Goal: Navigation & Orientation: Find specific page/section

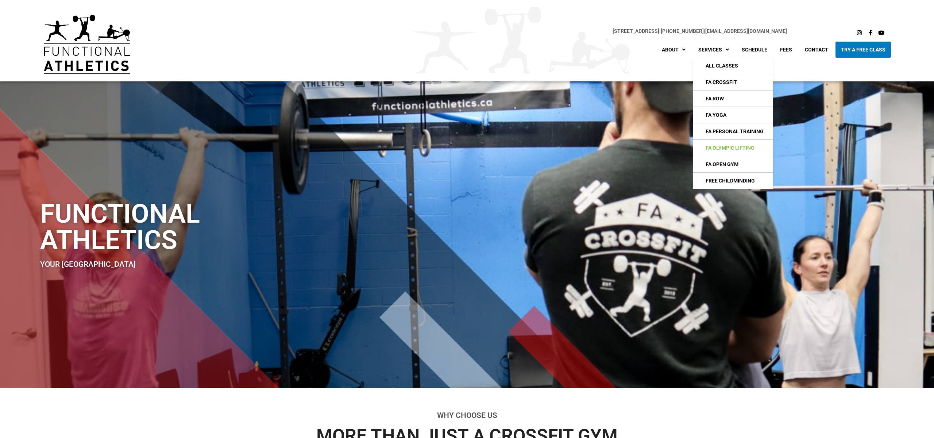
click at [722, 147] on link "FA Olympic Lifting" at bounding box center [733, 148] width 80 height 16
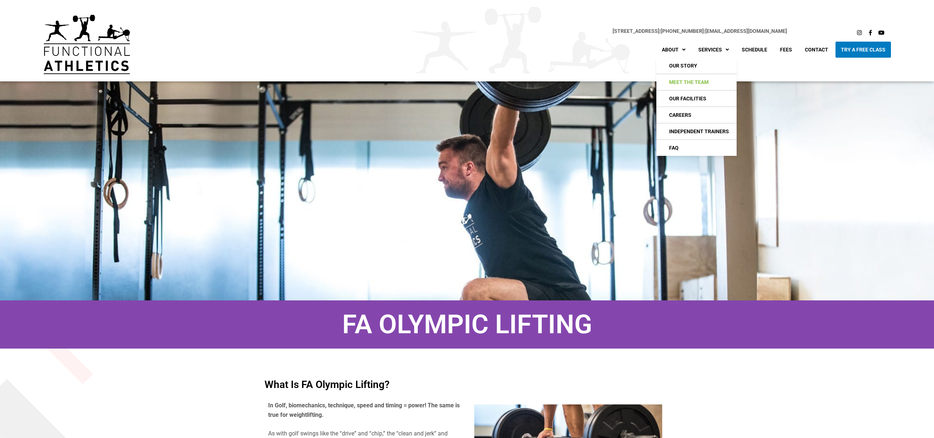
click at [681, 84] on link "Meet The Team" at bounding box center [696, 82] width 80 height 16
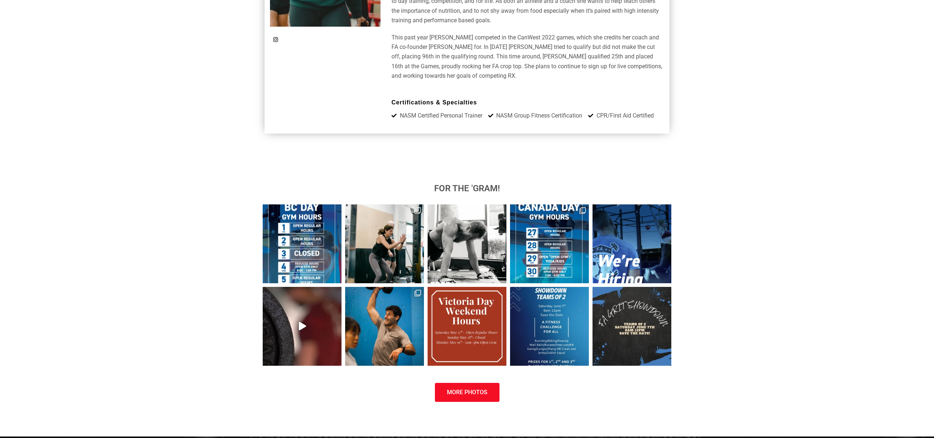
scroll to position [2786, 0]
